Goal: Find specific fact: Find specific fact

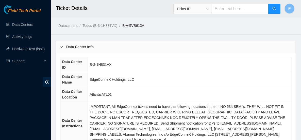
scroll to position [2, 0]
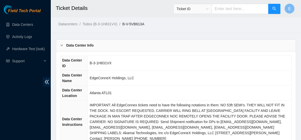
click at [91, 47] on b "Data Center Info" at bounding box center [79, 46] width 27 height 6
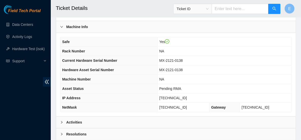
scroll to position [92, 0]
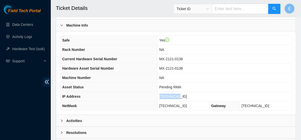
drag, startPoint x: 189, startPoint y: 97, endPoint x: 170, endPoint y: 96, distance: 19.0
click at [170, 96] on td "23.1.32.82" at bounding box center [224, 96] width 134 height 9
copy span "23.1.32.82"
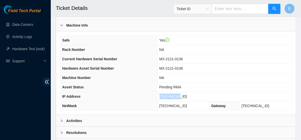
copy span "23.1.32.82"
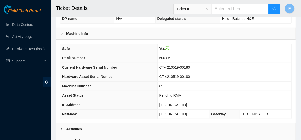
scroll to position [218, 0]
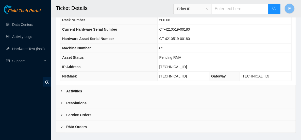
click at [118, 85] on div "Activities" at bounding box center [175, 91] width 239 height 12
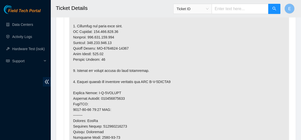
scroll to position [382, 0]
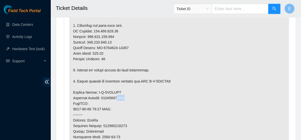
drag, startPoint x: 128, startPoint y: 88, endPoint x: 119, endPoint y: 91, distance: 9.1
click at [119, 91] on p at bounding box center [179, 92] width 220 height 292
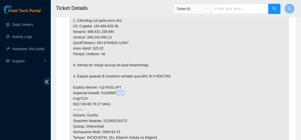
scroll to position [388, 0]
